Goal: Task Accomplishment & Management: Manage account settings

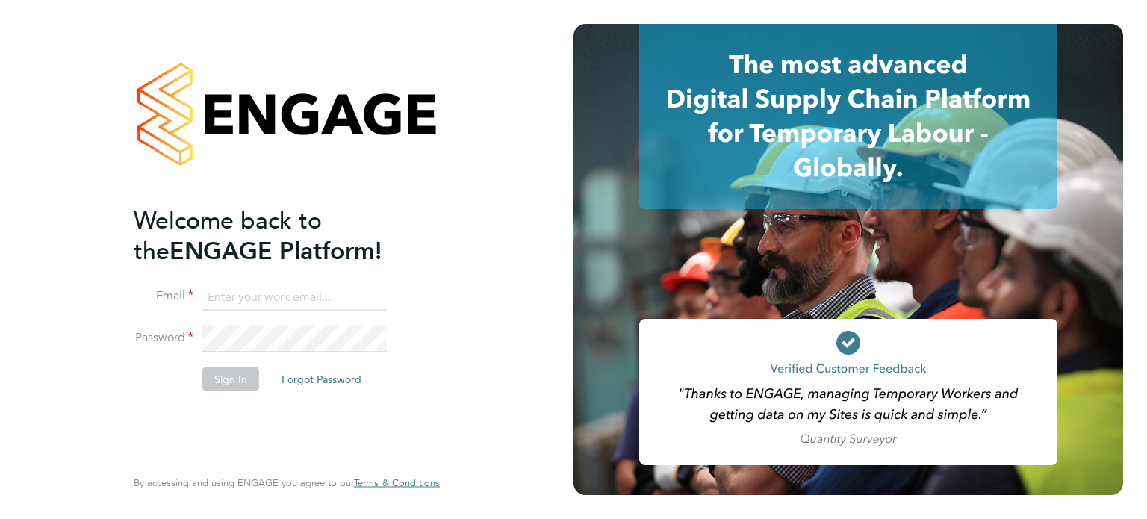
type input "samuel.clacker@uk.g4s.com"
click at [244, 374] on button "Sign In" at bounding box center [230, 379] width 57 height 24
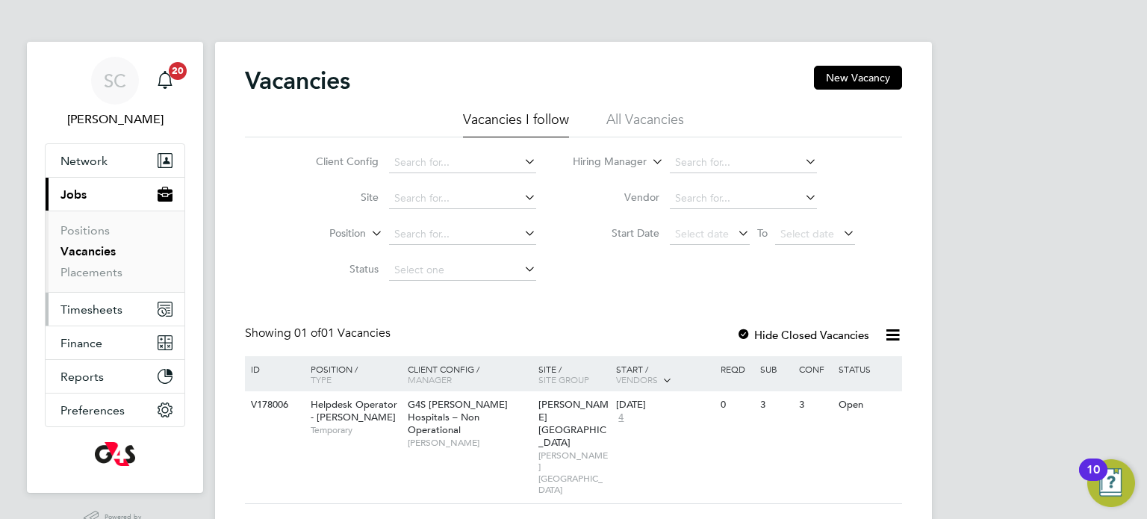
click at [92, 305] on span "Timesheets" at bounding box center [91, 309] width 62 height 14
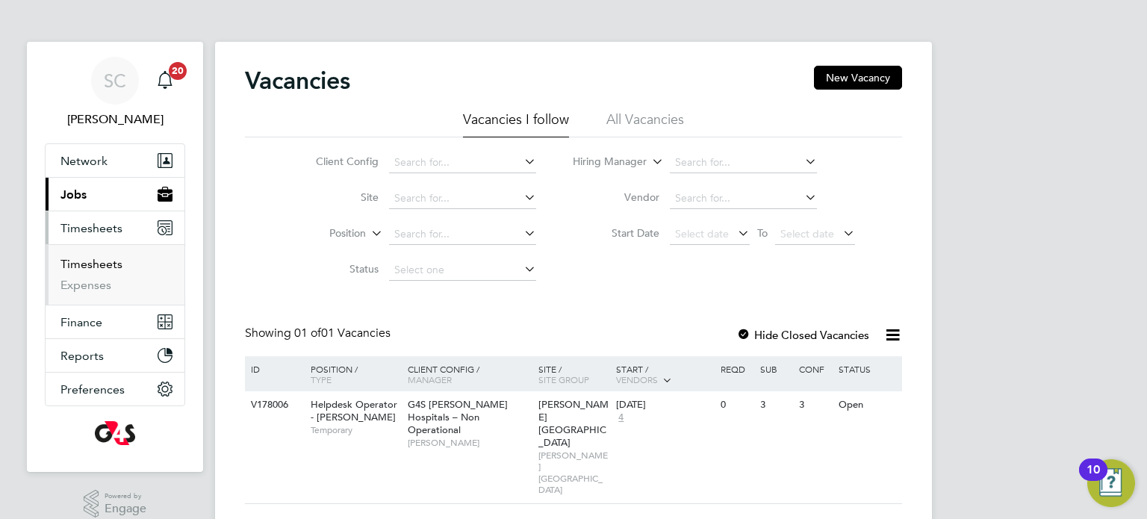
click at [100, 265] on link "Timesheets" at bounding box center [91, 264] width 62 height 14
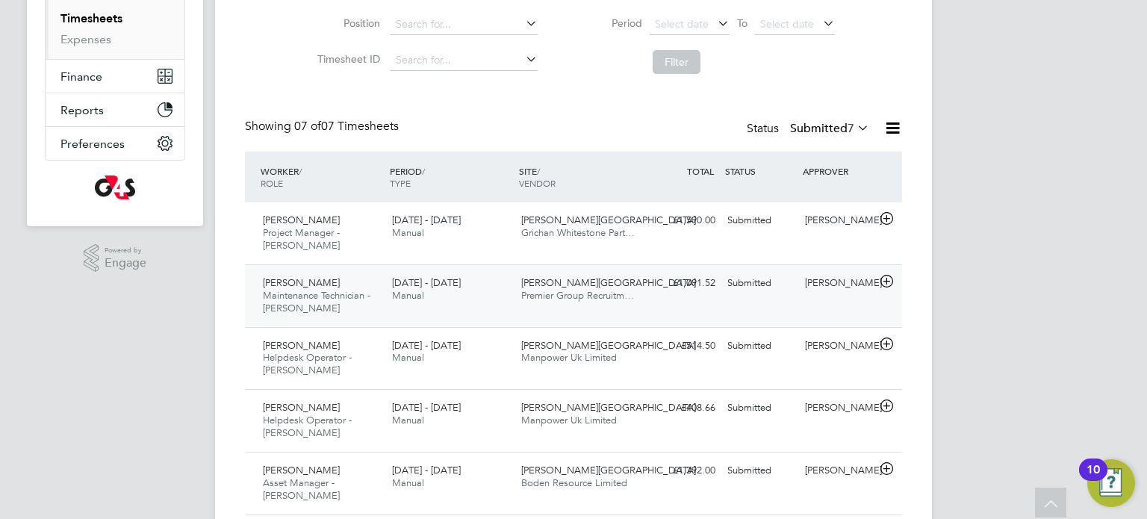
scroll to position [247, 0]
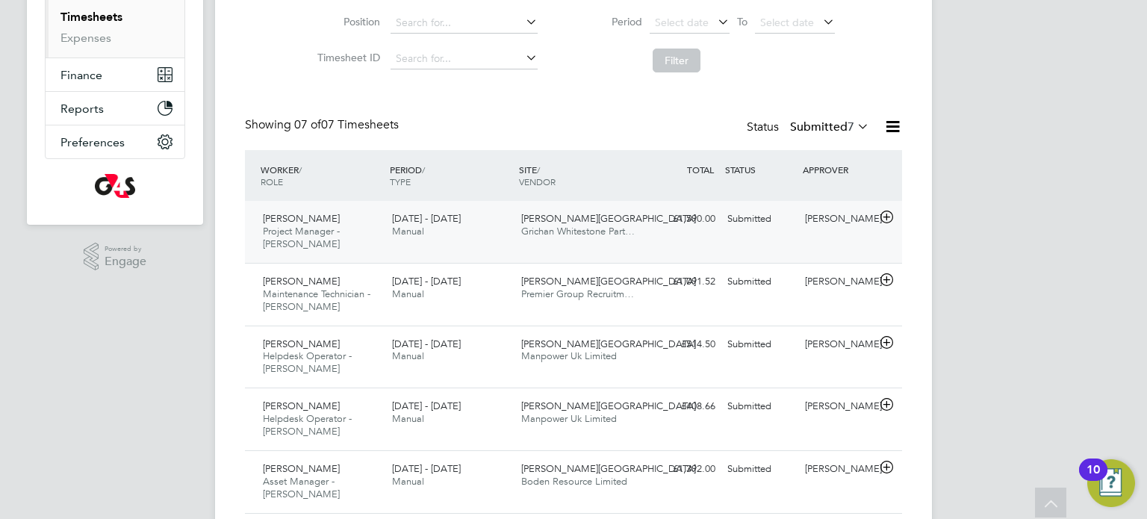
click at [655, 229] on div "£1,590.00 Submitted" at bounding box center [683, 219] width 78 height 25
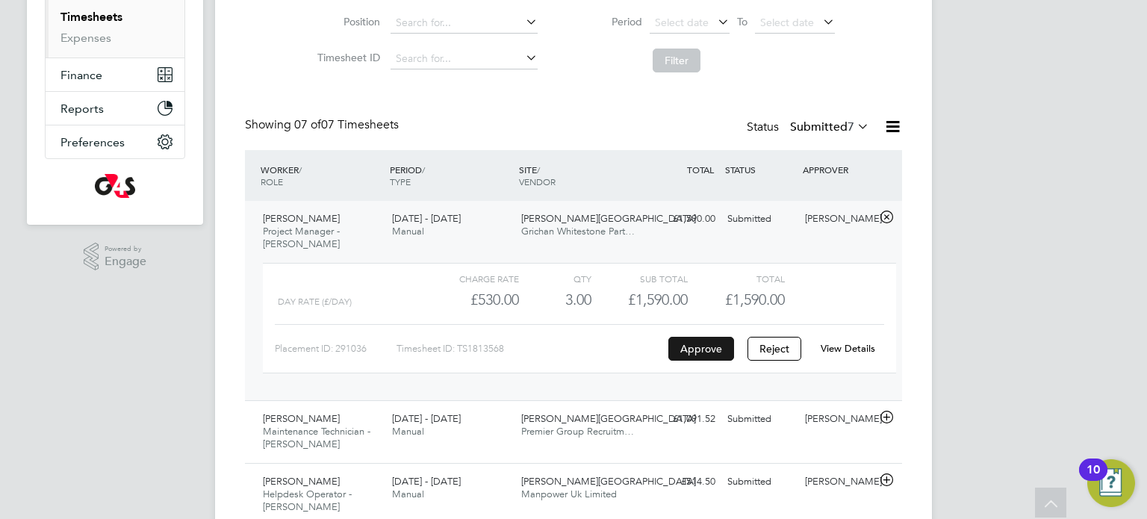
click at [692, 344] on button "Approve" at bounding box center [701, 349] width 66 height 24
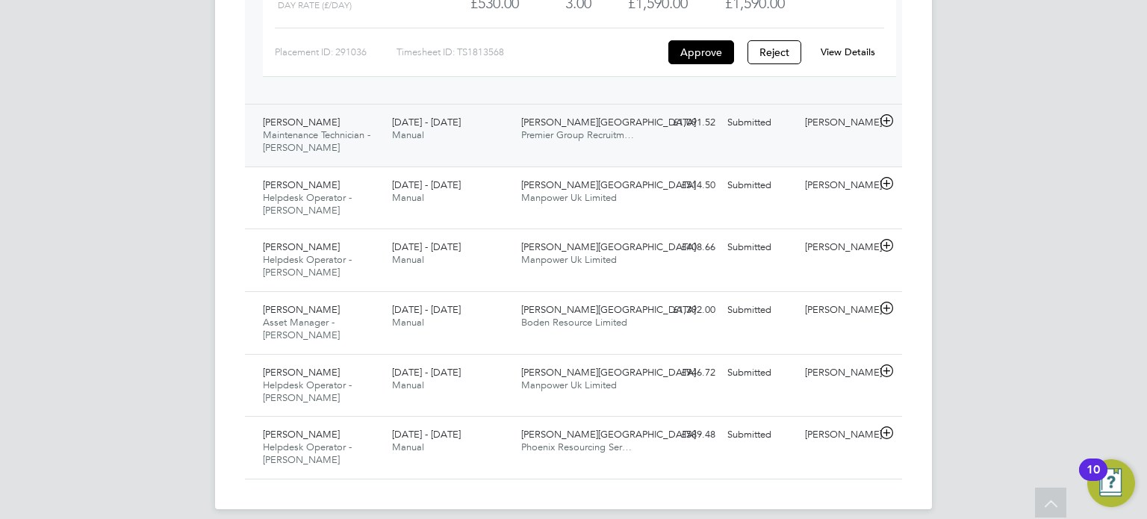
click at [610, 142] on div "Churchill Hospital Premier Group Recruitm…" at bounding box center [579, 129] width 129 height 37
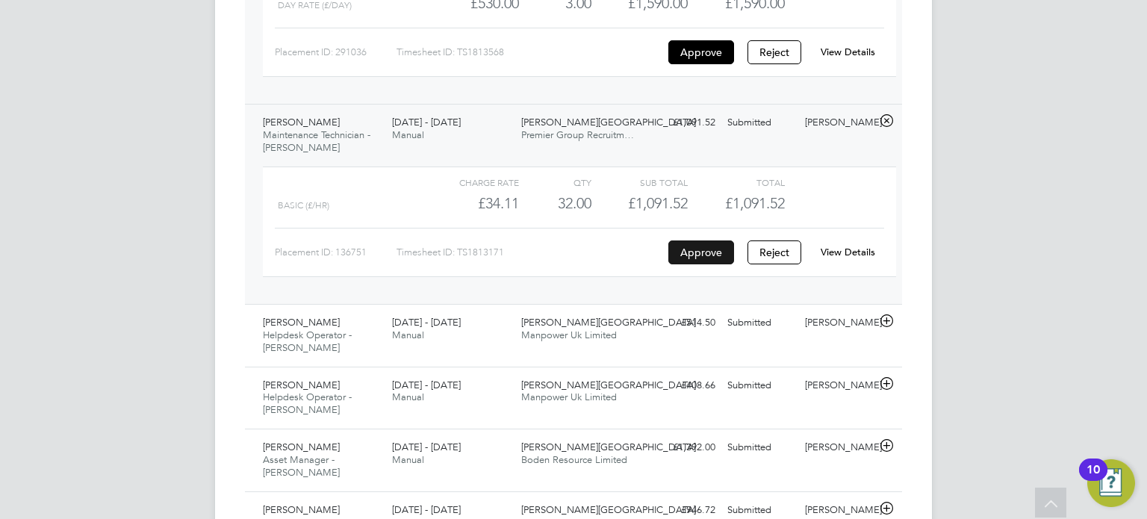
click at [681, 252] on button "Approve" at bounding box center [701, 252] width 66 height 24
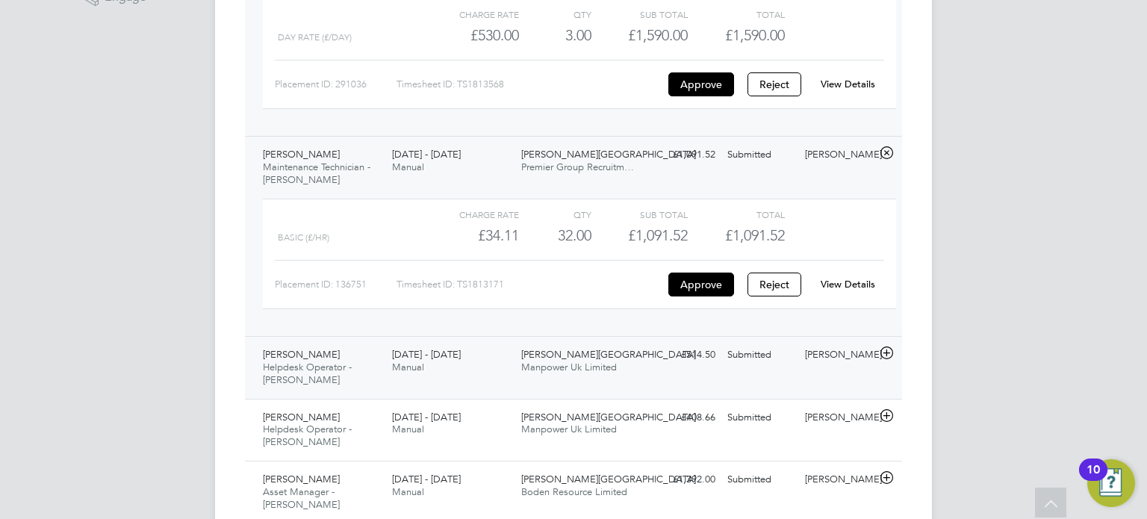
click at [470, 379] on div "Ross Howard Helpdesk Operator - Churchill 25 - 31 Aug 2025 25 - 31 Aug 2025 Man…" at bounding box center [573, 367] width 657 height 63
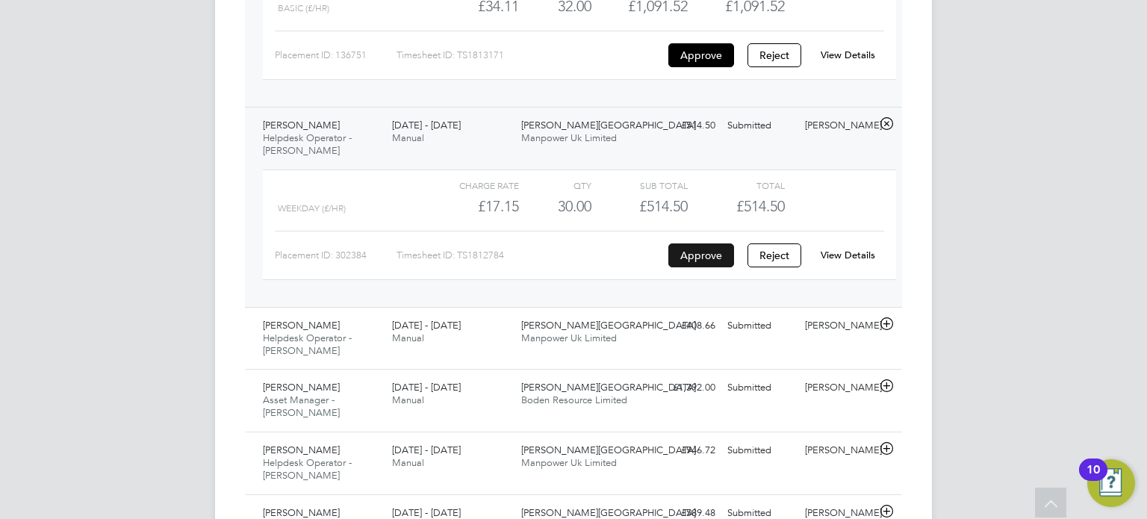
click at [713, 249] on button "Approve" at bounding box center [701, 255] width 66 height 24
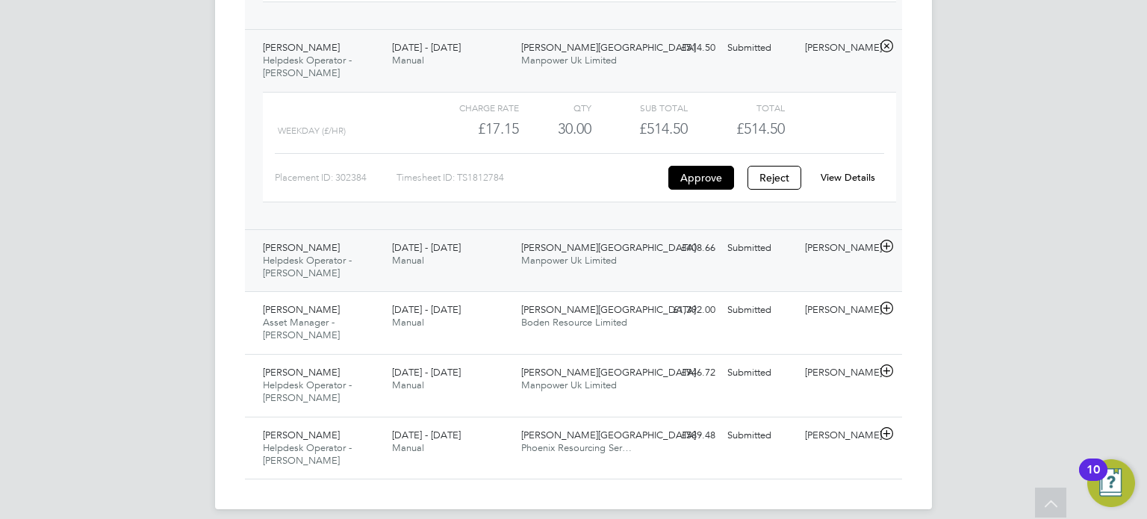
click at [494, 273] on div "Joshua Martin Helpdesk Operator - Churchill 25 - 31 Aug 2025 25 - 31 Aug 2025 M…" at bounding box center [573, 260] width 657 height 63
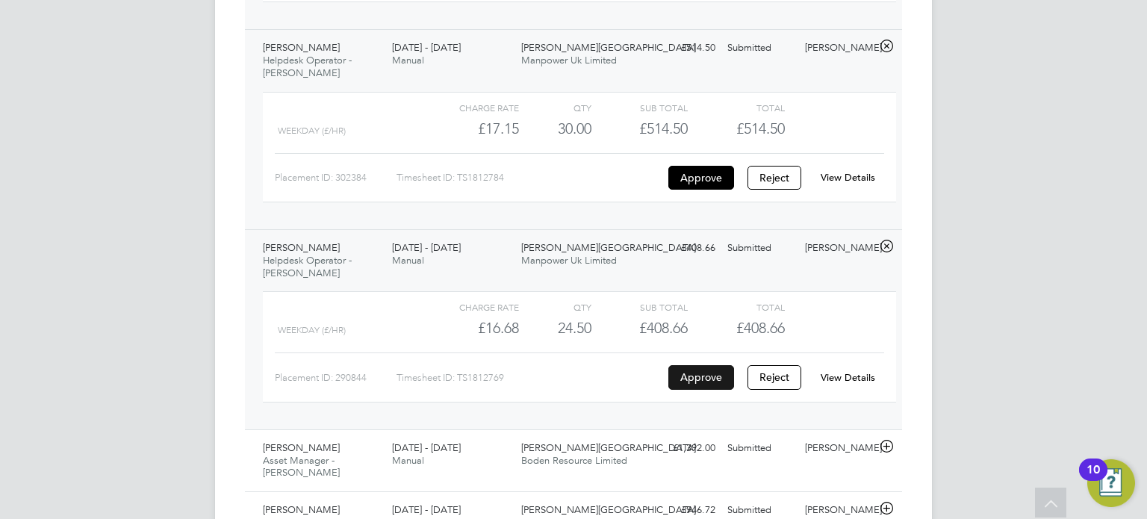
click at [705, 376] on button "Approve" at bounding box center [701, 377] width 66 height 24
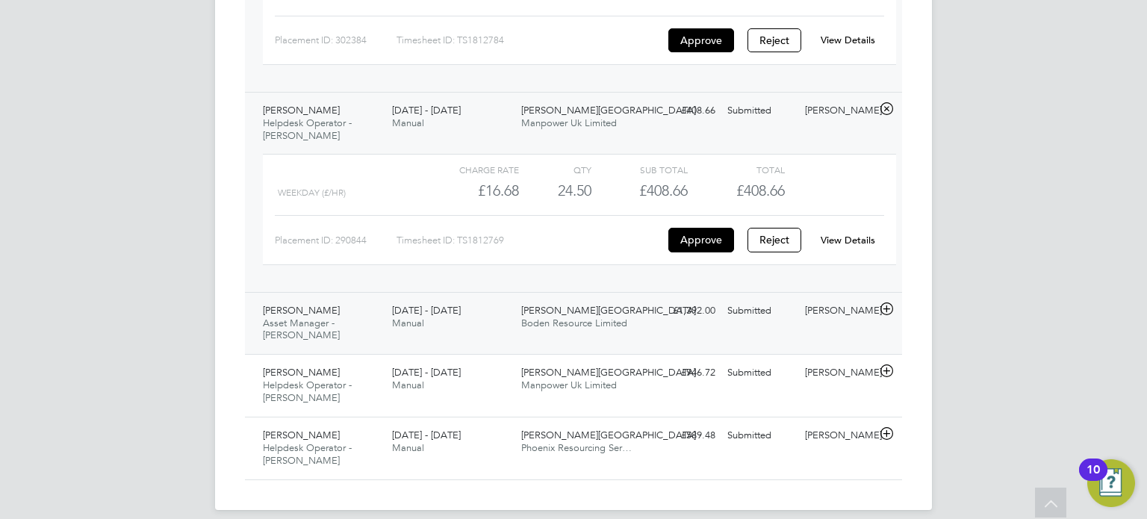
click at [340, 321] on span "Asset Manager - Churchill" at bounding box center [301, 329] width 77 height 25
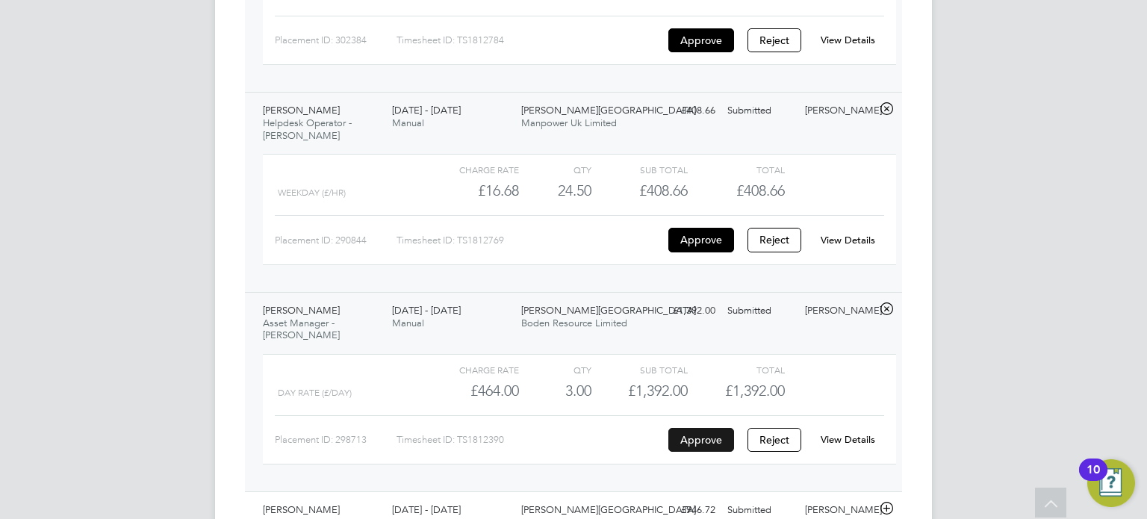
click at [703, 428] on button "Approve" at bounding box center [701, 440] width 66 height 24
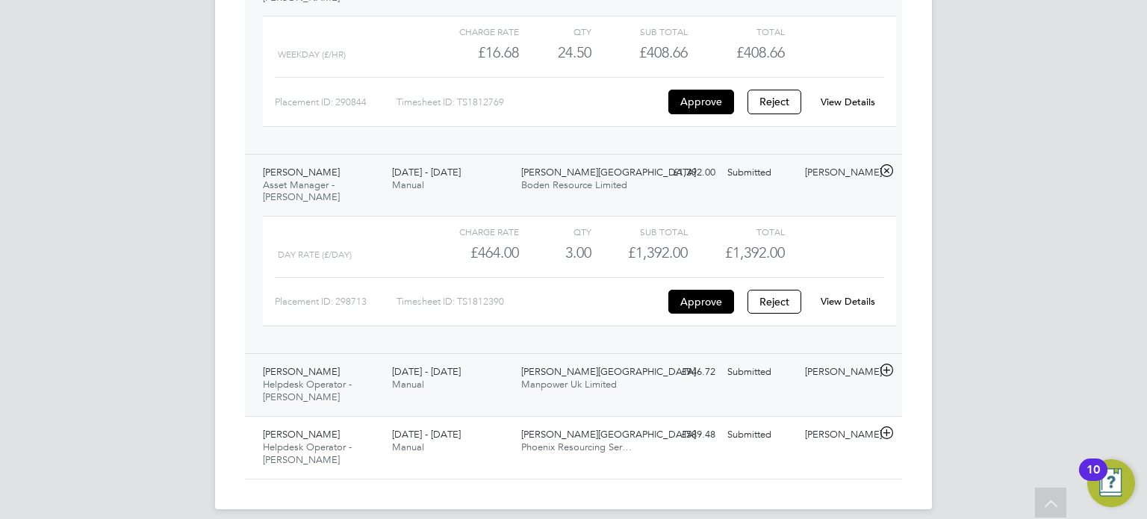
click at [502, 379] on div "25 - 31 Aug 2025 Manual" at bounding box center [450, 378] width 129 height 37
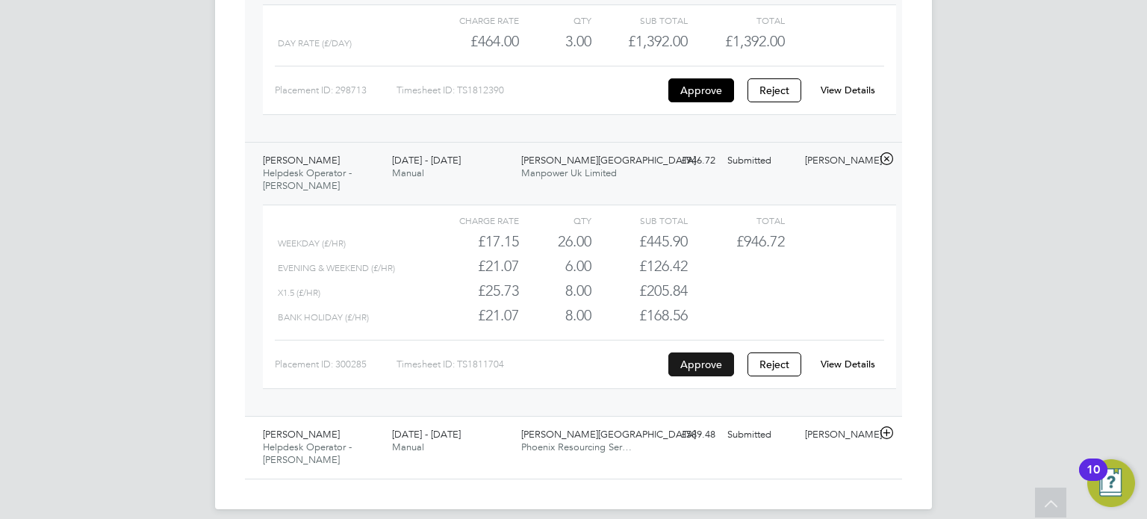
click at [707, 356] on button "Approve" at bounding box center [701, 365] width 66 height 24
click at [550, 428] on span "Churchill Hospital" at bounding box center [608, 434] width 175 height 13
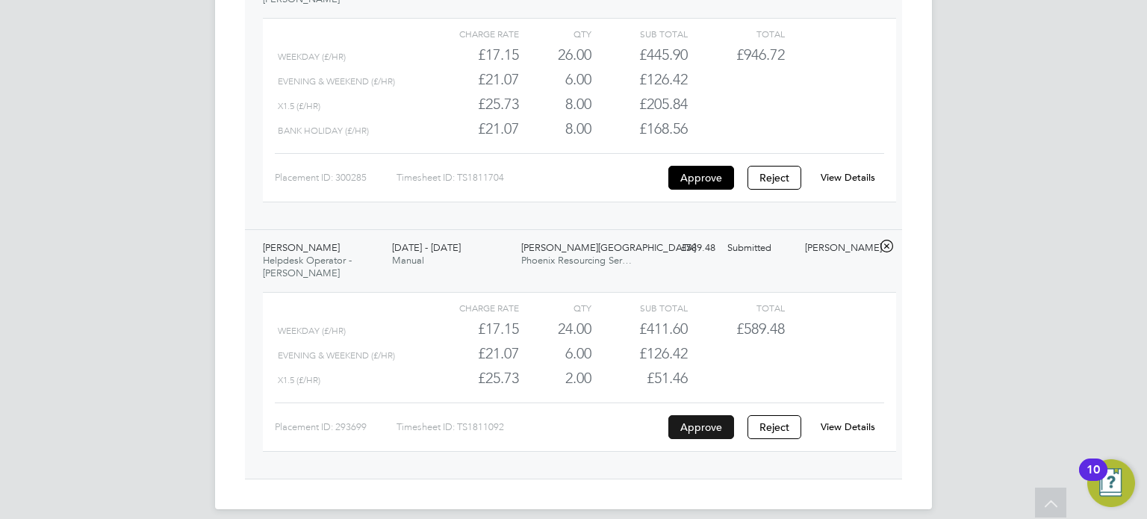
click at [687, 415] on button "Approve" at bounding box center [701, 427] width 66 height 24
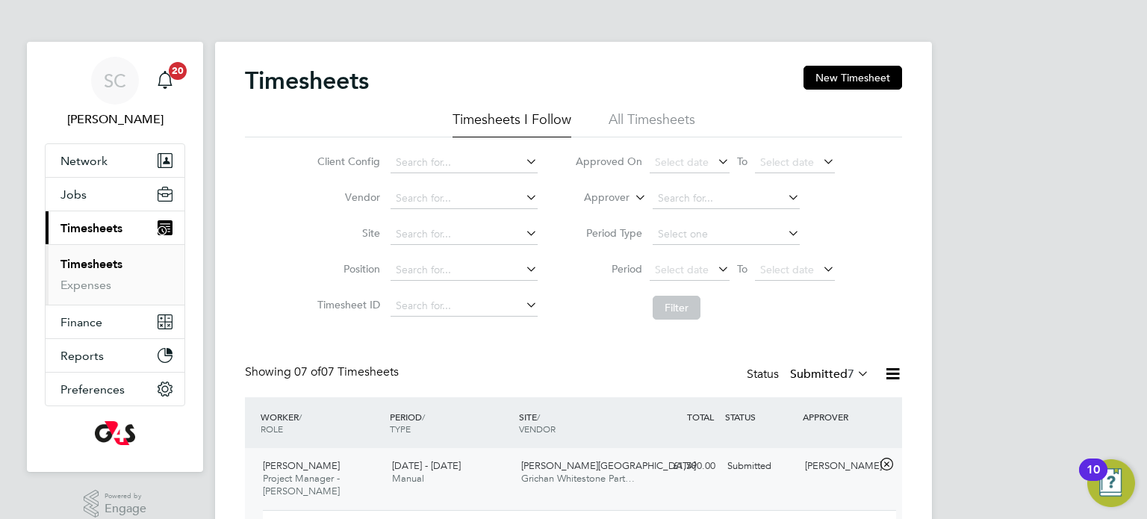
click at [87, 262] on link "Timesheets" at bounding box center [91, 264] width 62 height 14
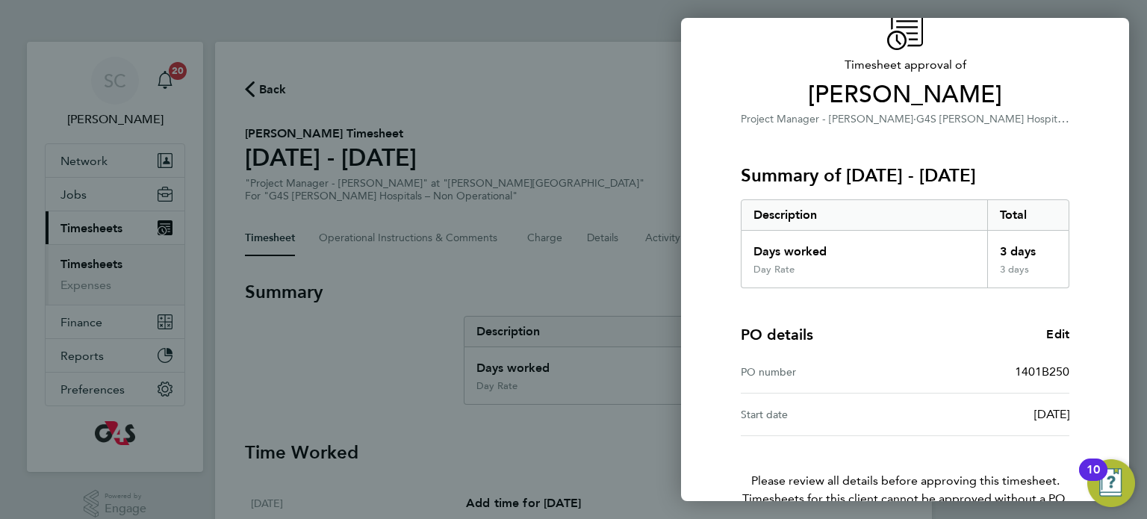
scroll to position [152, 0]
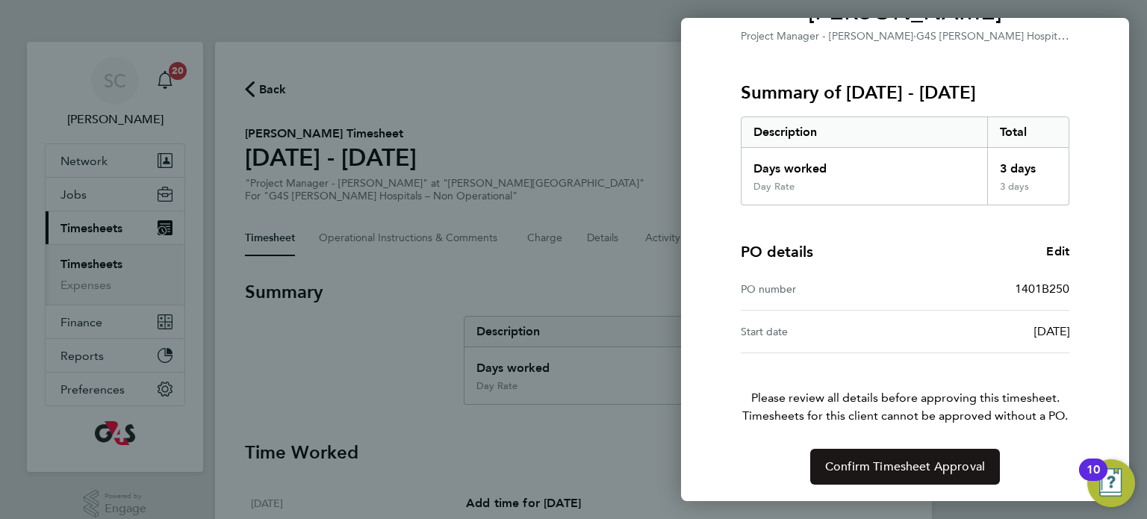
click at [836, 455] on button "Confirm Timesheet Approval" at bounding box center [905, 467] width 190 height 36
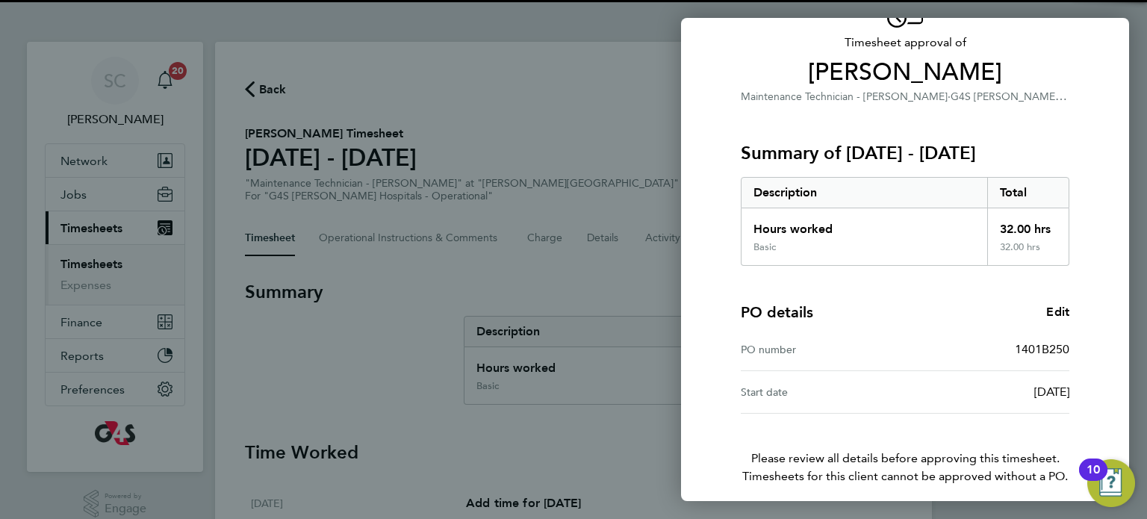
scroll to position [152, 0]
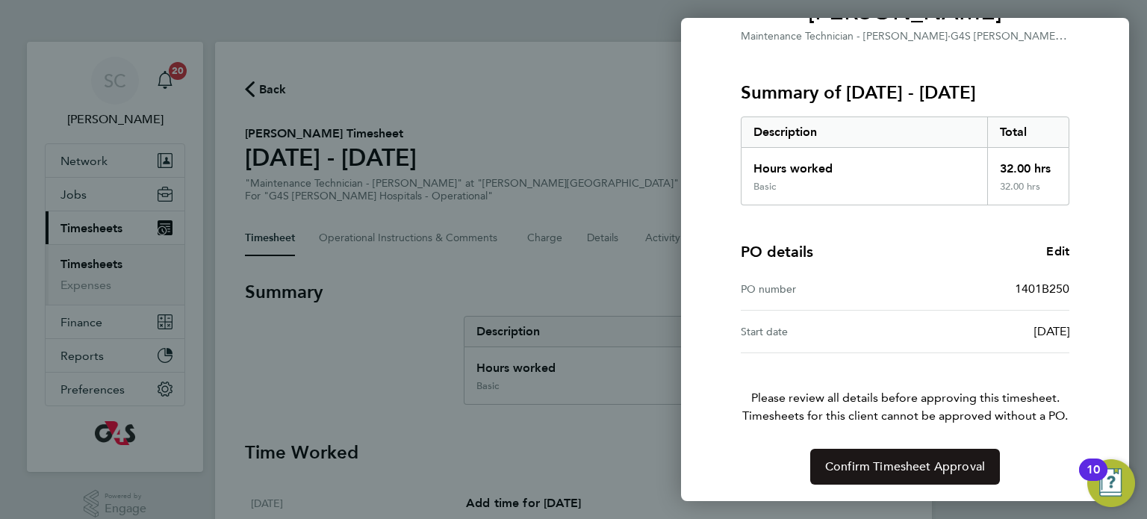
click at [838, 474] on button "Confirm Timesheet Approval" at bounding box center [905, 467] width 190 height 36
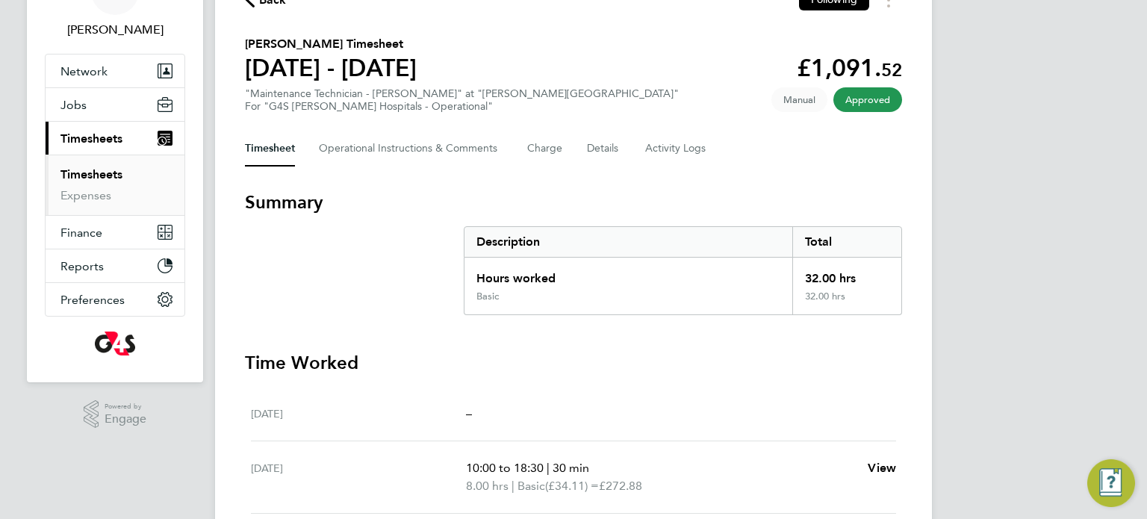
scroll to position [185, 0]
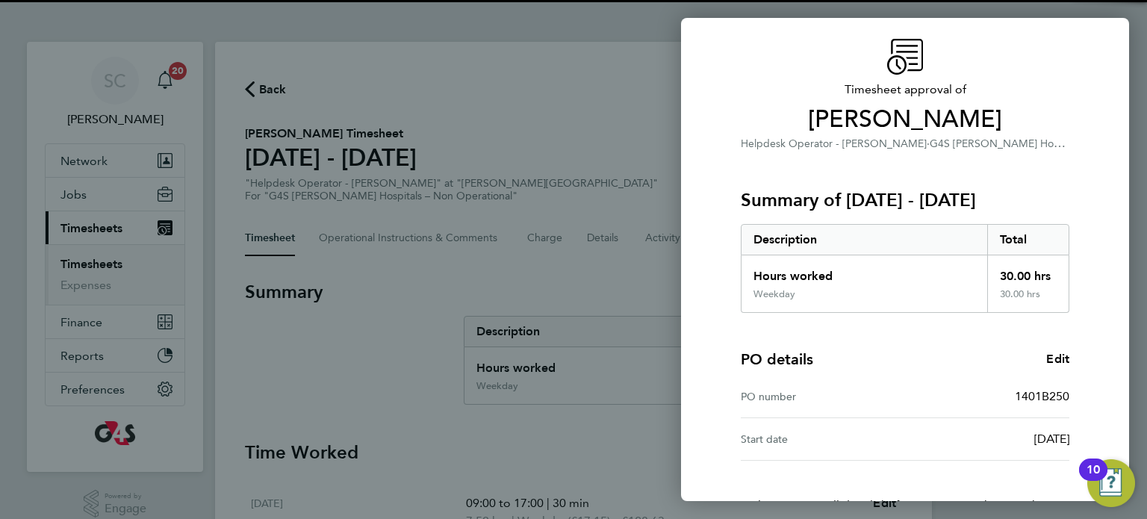
scroll to position [152, 0]
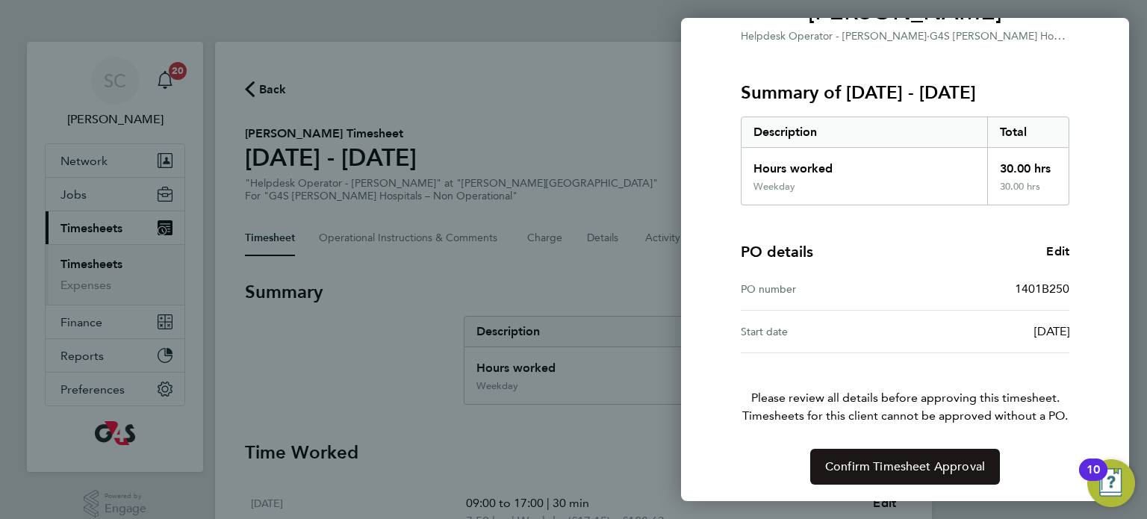
click at [854, 468] on span "Confirm Timesheet Approval" at bounding box center [905, 466] width 160 height 15
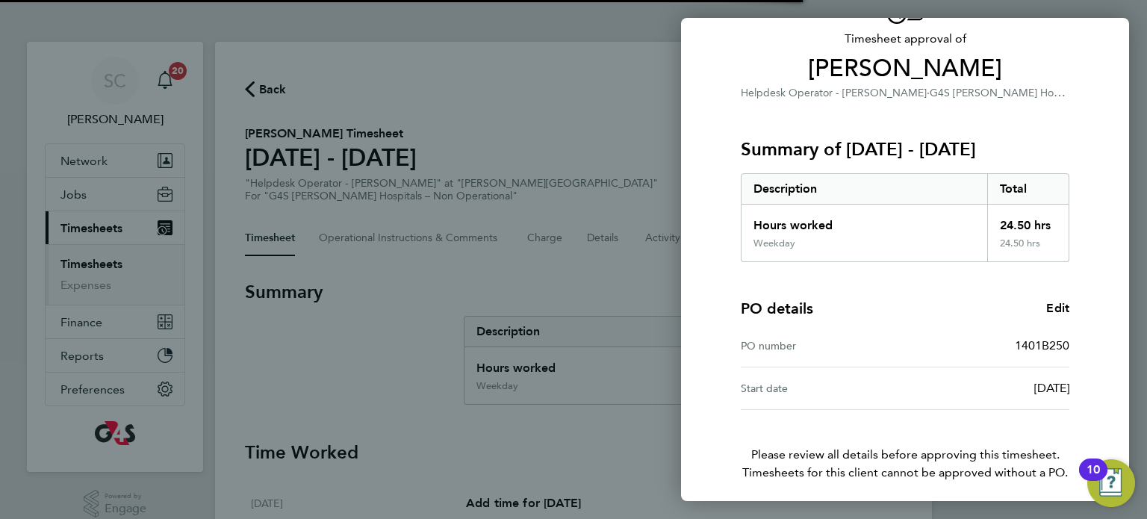
scroll to position [152, 0]
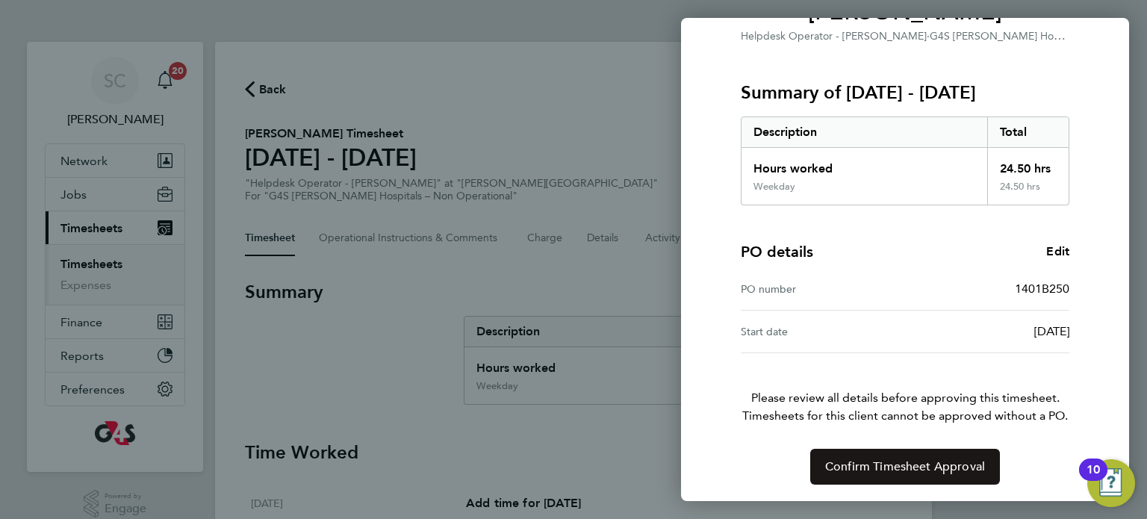
click at [822, 461] on button "Confirm Timesheet Approval" at bounding box center [905, 467] width 190 height 36
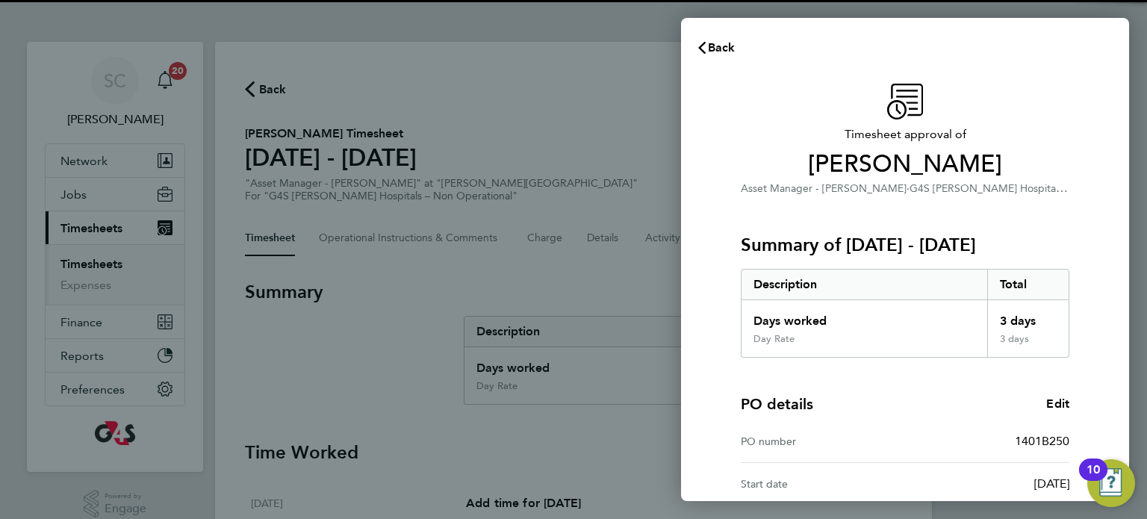
scroll to position [152, 0]
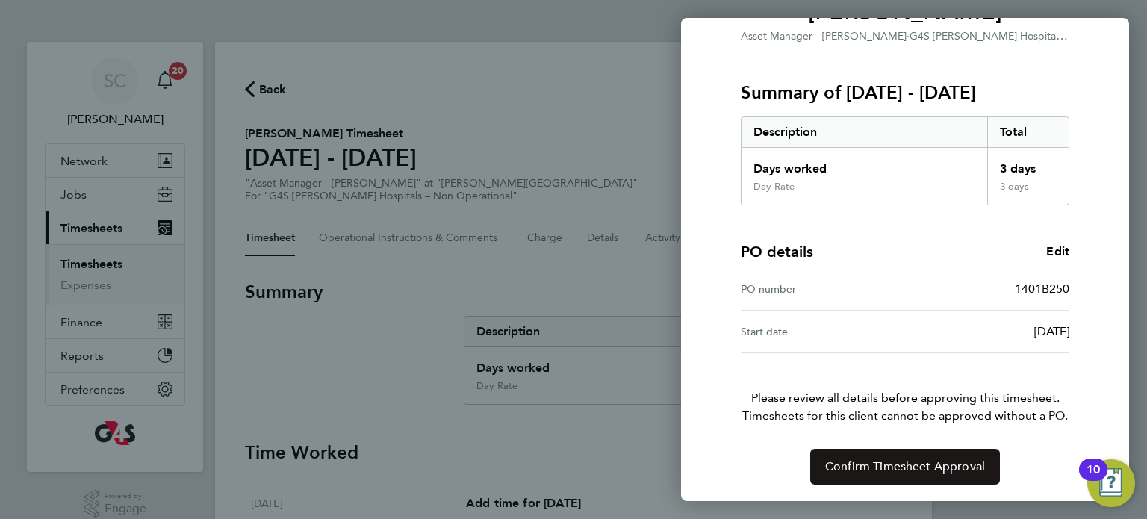
click at [829, 477] on button "Confirm Timesheet Approval" at bounding box center [905, 467] width 190 height 36
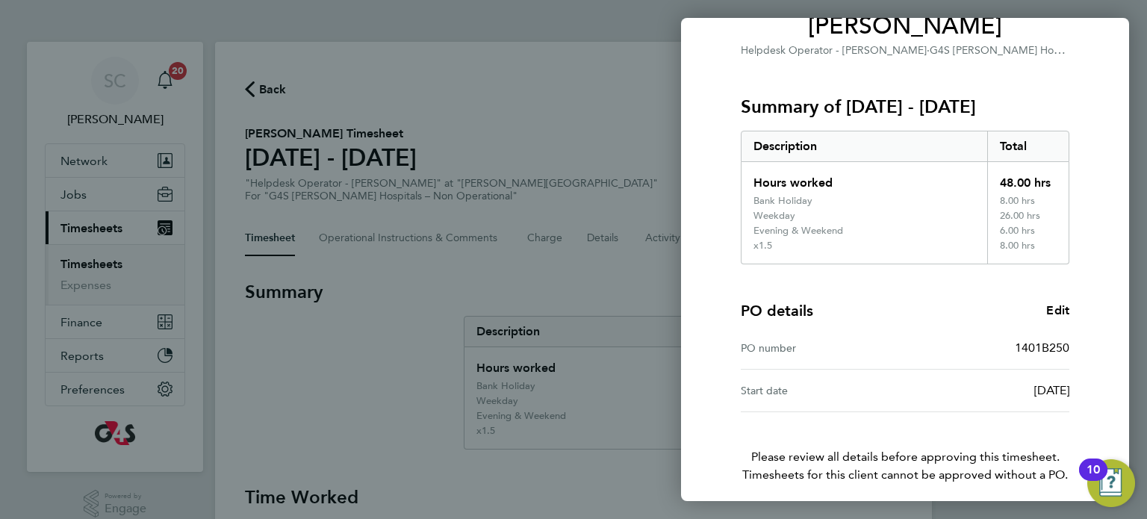
scroll to position [197, 0]
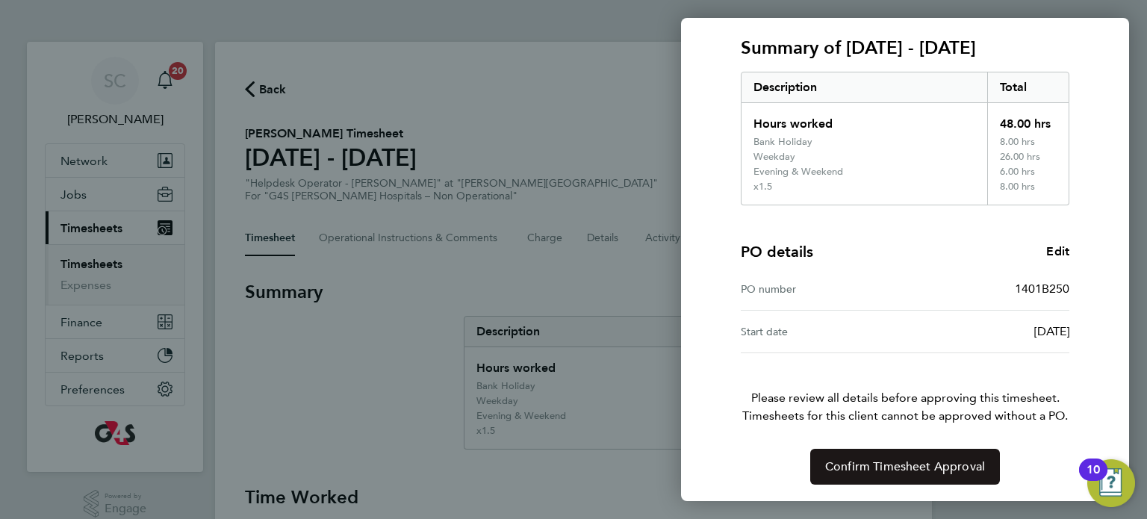
click at [828, 468] on span "Confirm Timesheet Approval" at bounding box center [905, 466] width 160 height 15
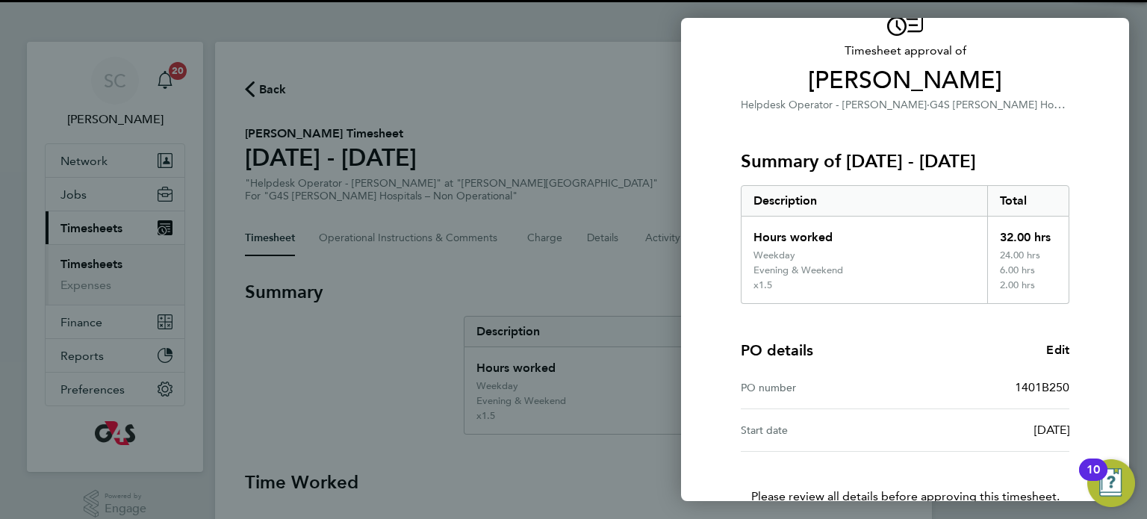
scroll to position [182, 0]
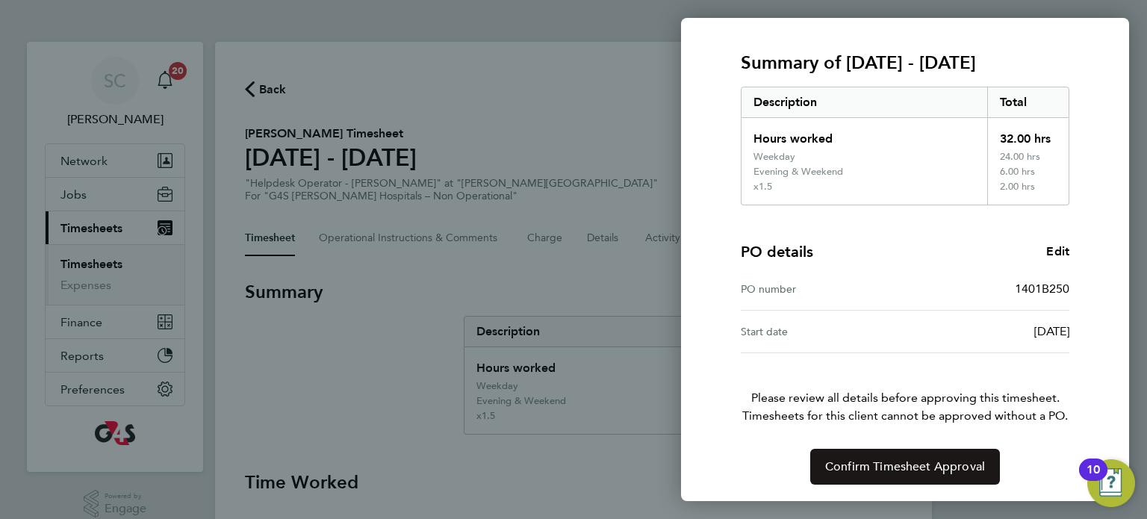
click at [824, 453] on button "Confirm Timesheet Approval" at bounding box center [905, 467] width 190 height 36
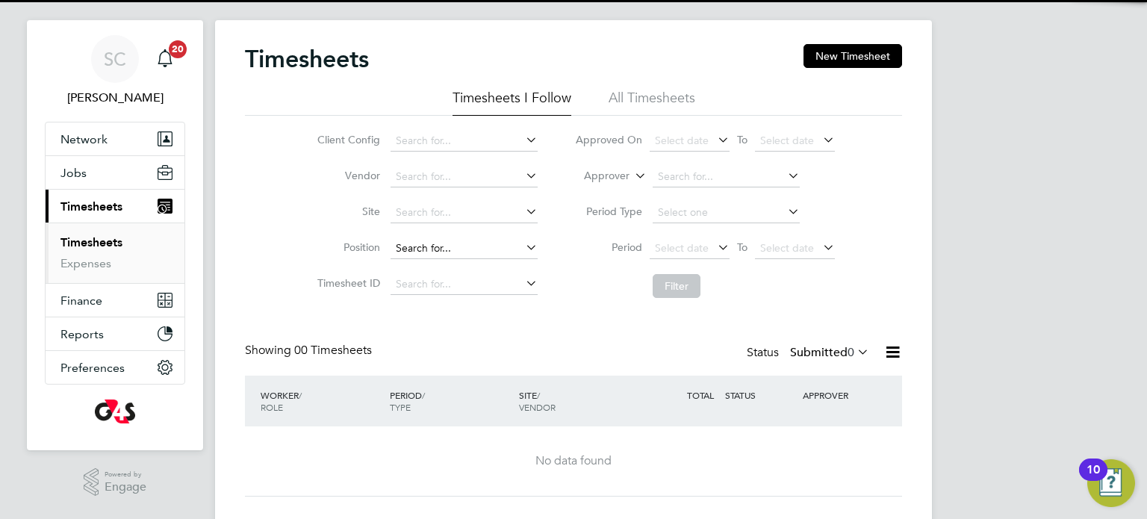
scroll to position [52, 0]
